Goal: Transaction & Acquisition: Download file/media

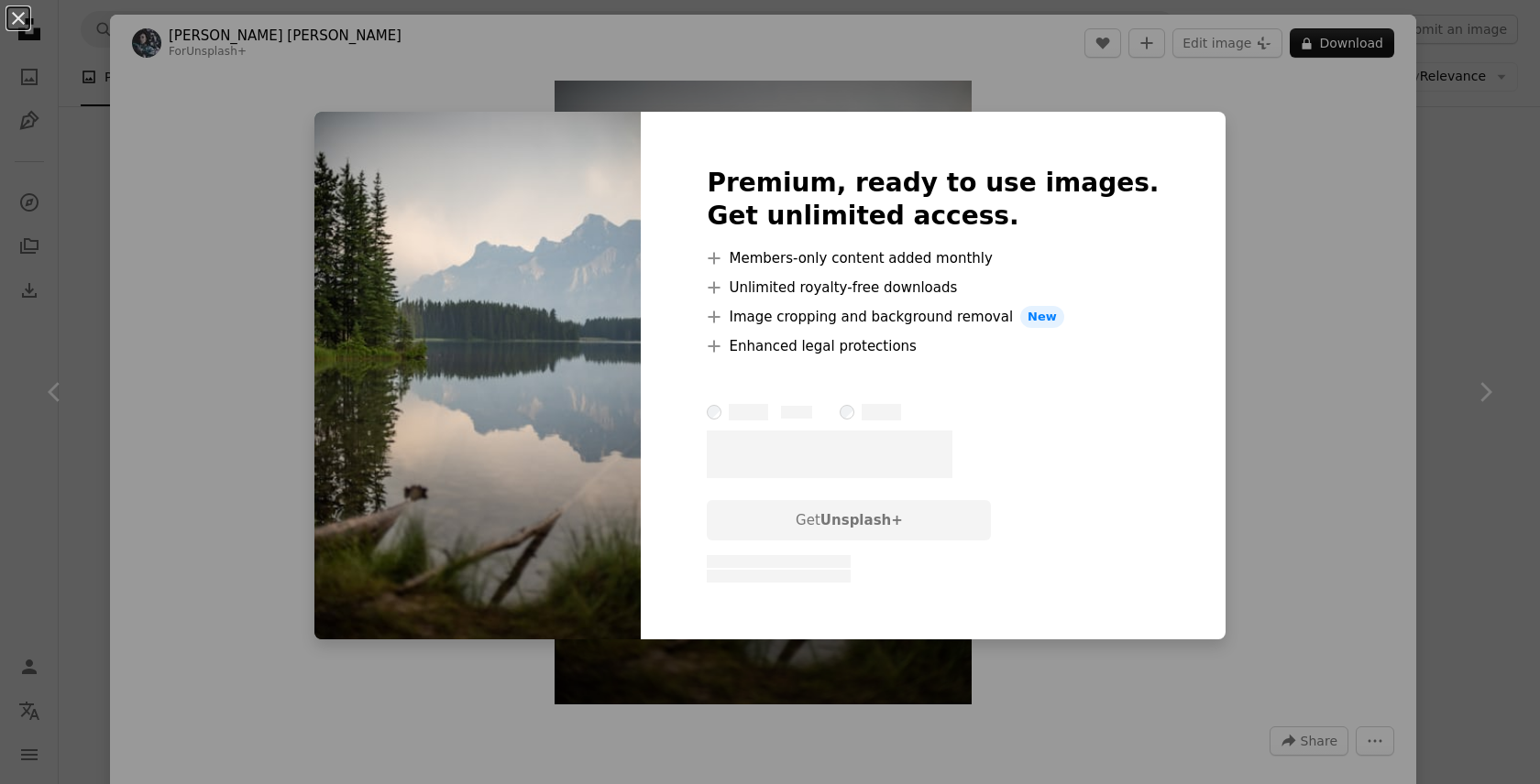
scroll to position [947, 0]
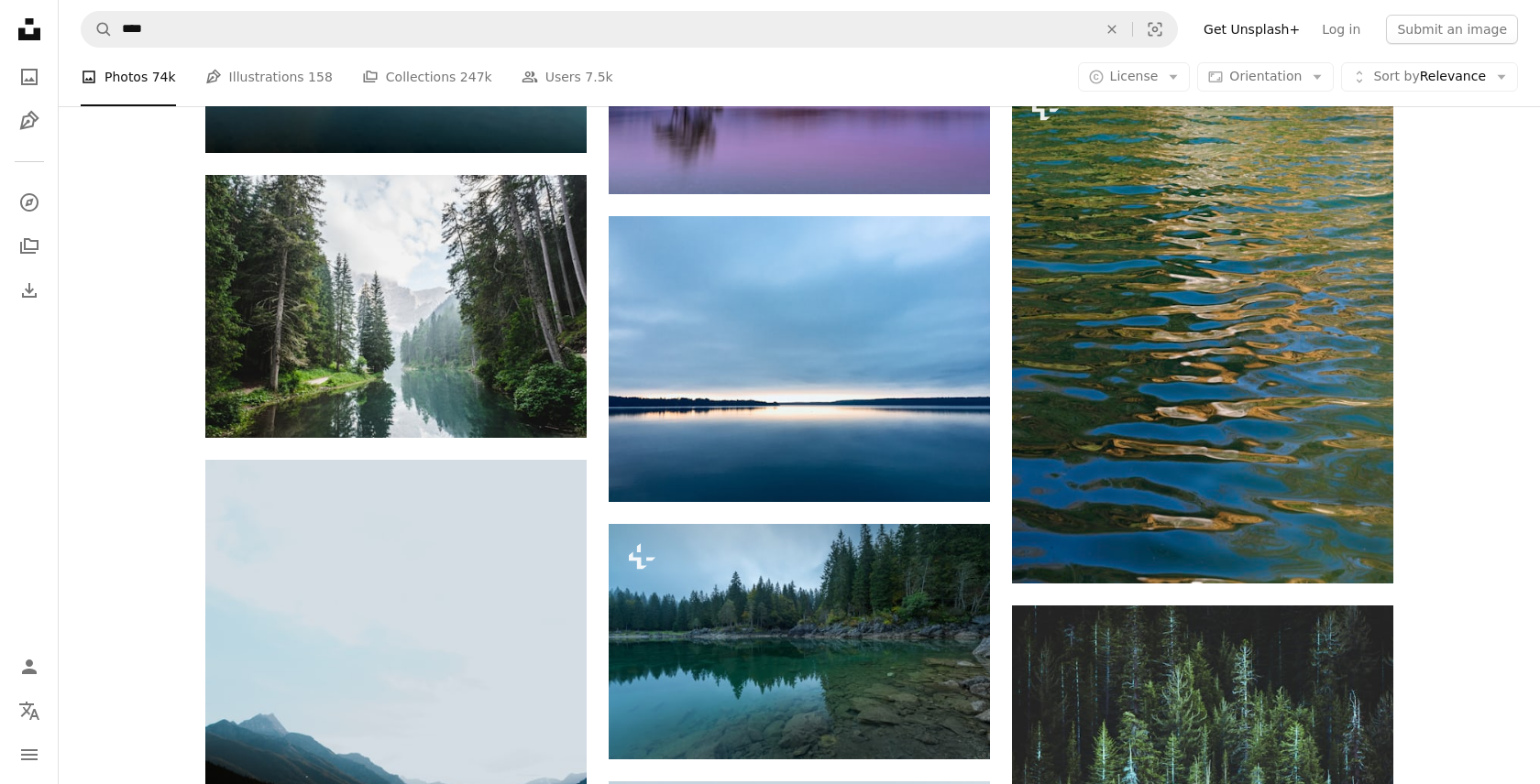
scroll to position [2019, 0]
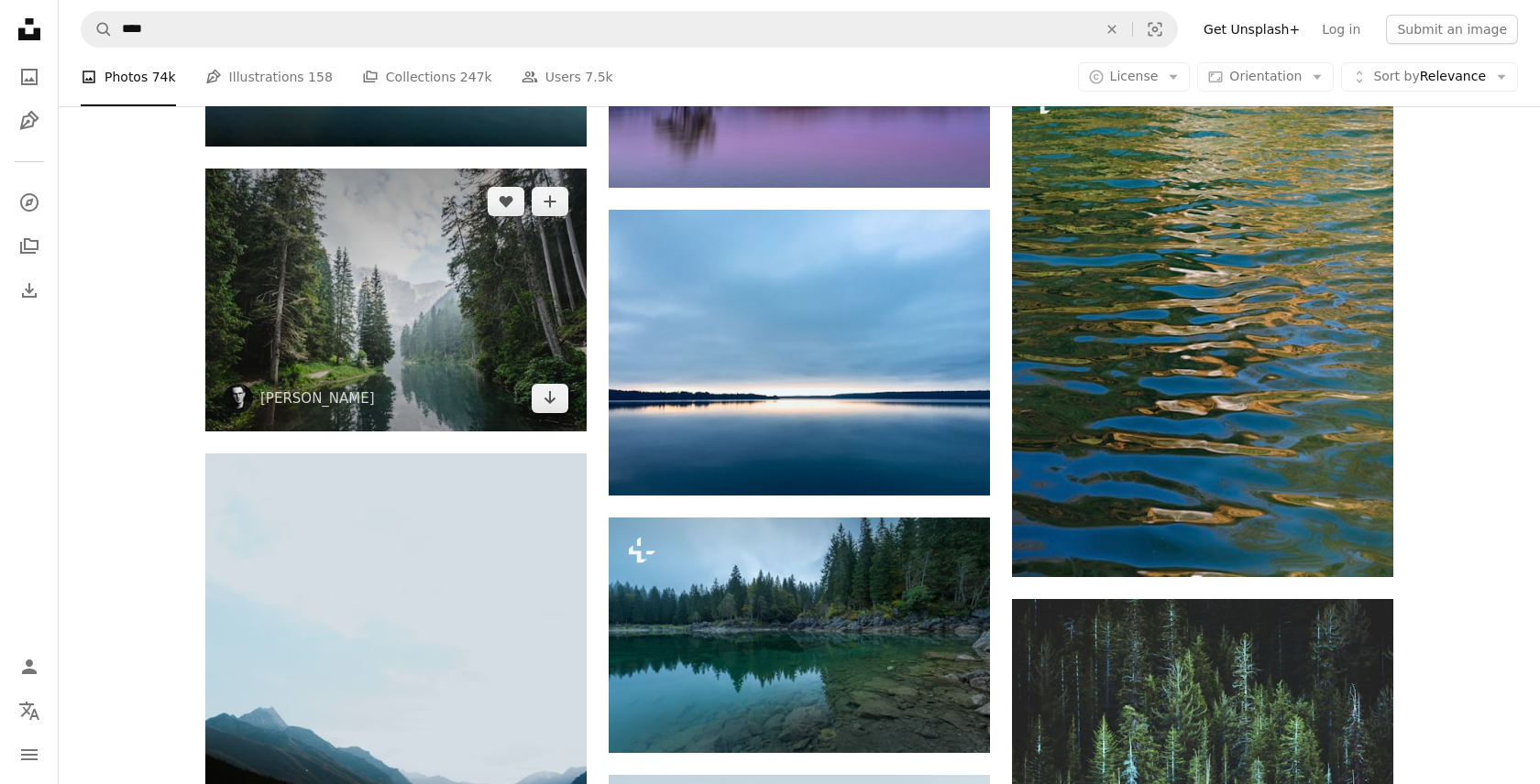
click at [426, 293] on img at bounding box center [396, 300] width 381 height 263
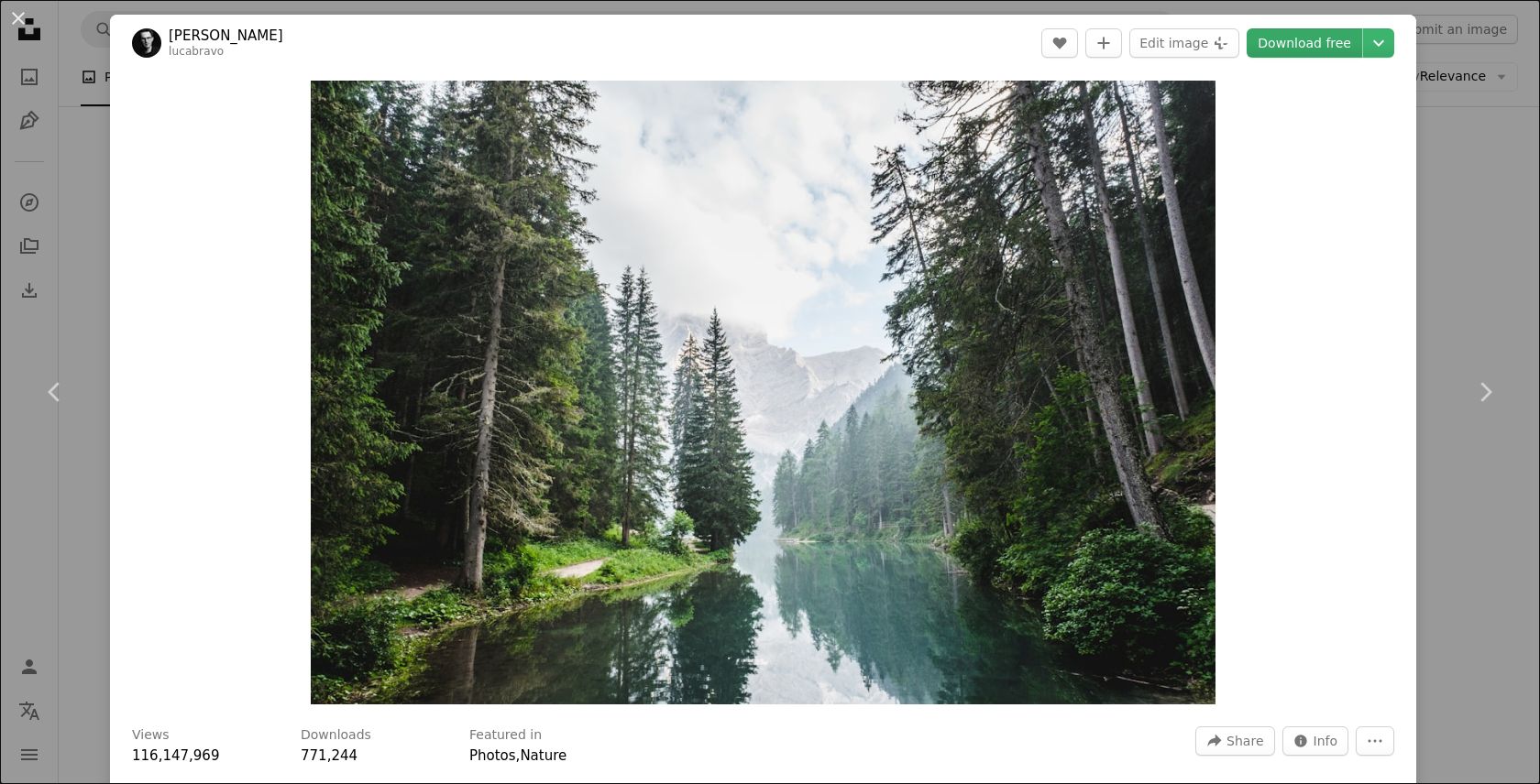
click at [1361, 54] on link "Download free" at bounding box center [1304, 44] width 116 height 30
